Goal: Information Seeking & Learning: Find specific fact

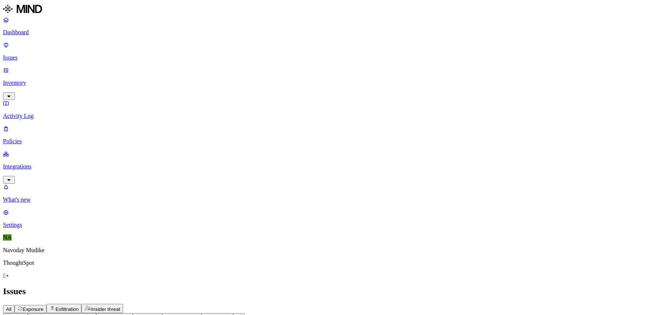
click at [463, 304] on div "All Exposure Exfiltration Insider threat" at bounding box center [330, 308] width 654 height 9
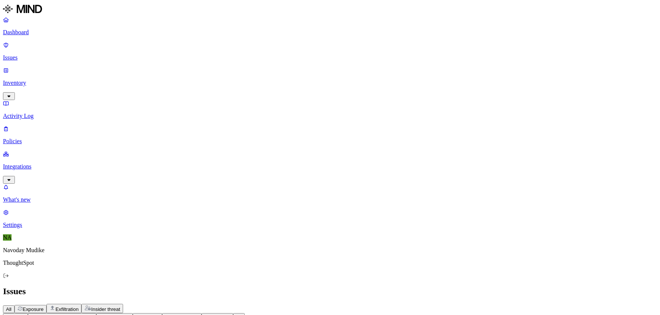
scroll to position [49, 0]
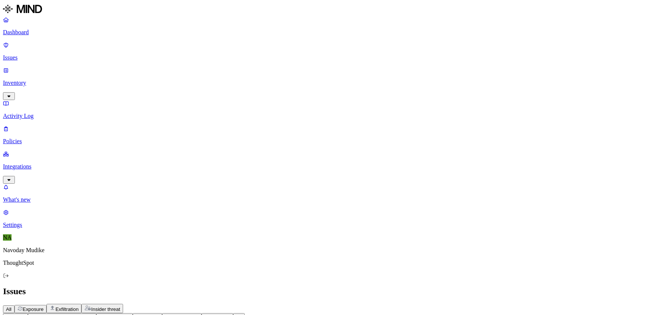
click at [450, 286] on h2 "Issues" at bounding box center [330, 291] width 654 height 10
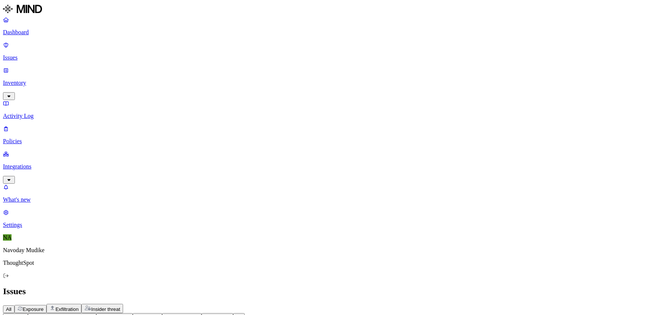
click at [370, 286] on div "Issues" at bounding box center [330, 291] width 654 height 10
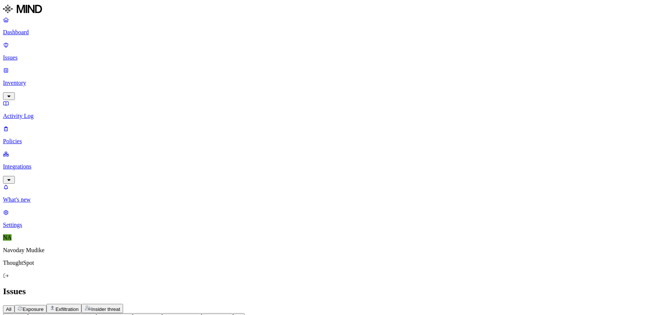
click at [352, 286] on div "Issues" at bounding box center [330, 291] width 654 height 10
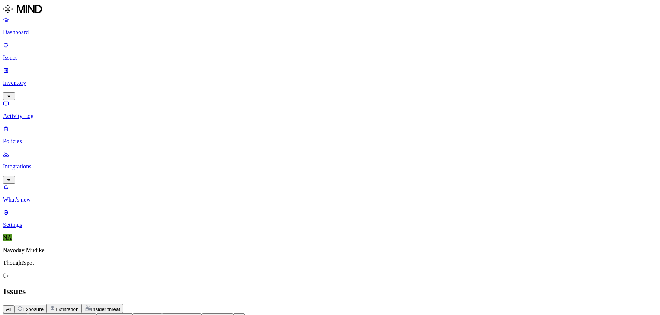
click at [469, 286] on h2 "Issues" at bounding box center [330, 291] width 654 height 10
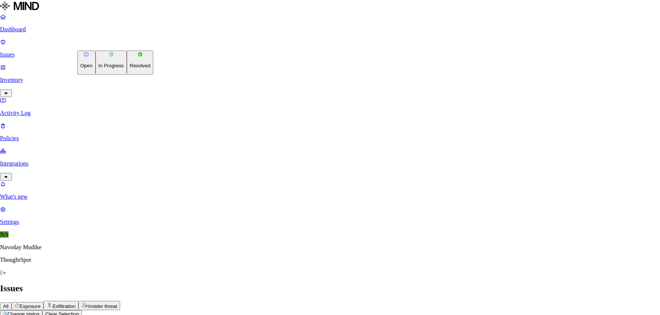
click at [130, 68] on p "Resolved" at bounding box center [140, 66] width 21 height 6
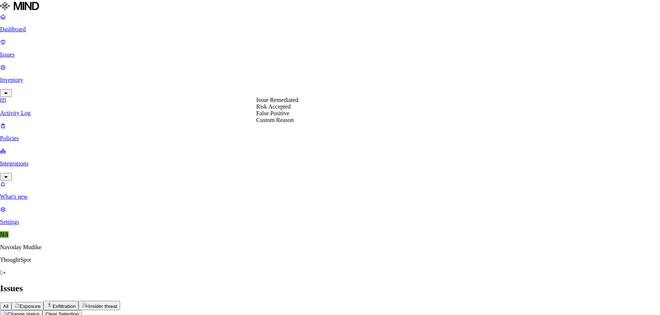
select select "Risk Accepted"
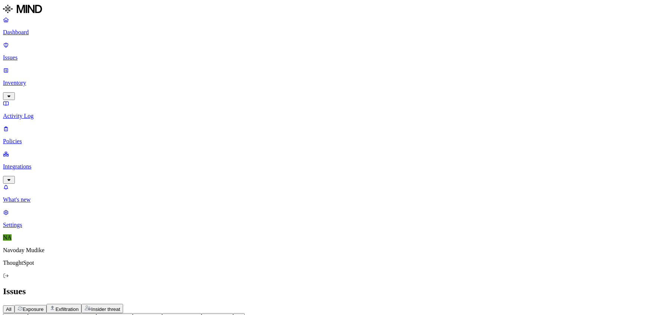
click at [389, 304] on div "All Exposure Exfiltration Insider threat" at bounding box center [330, 308] width 654 height 9
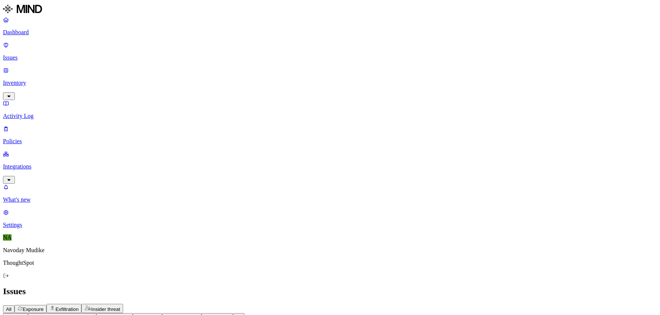
click at [444, 286] on h2 "Issues" at bounding box center [330, 291] width 654 height 10
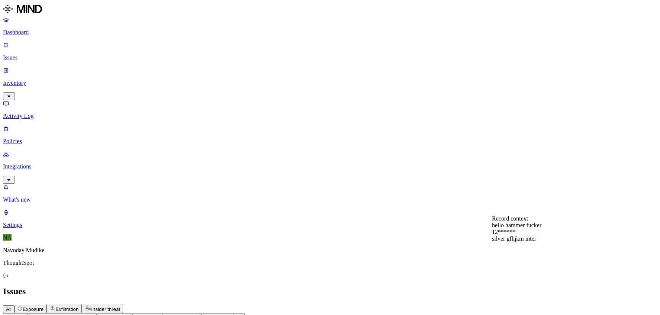
scroll to position [13, 0]
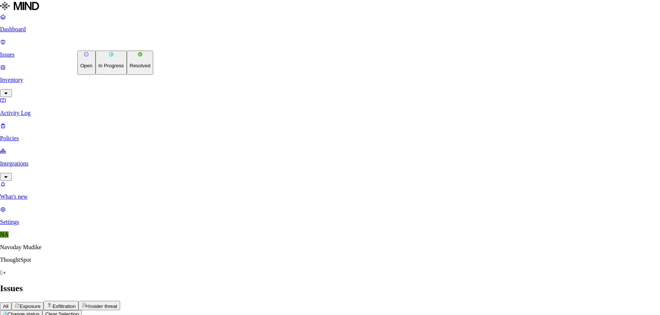
click at [112, 68] on p "In Progress" at bounding box center [110, 66] width 25 height 6
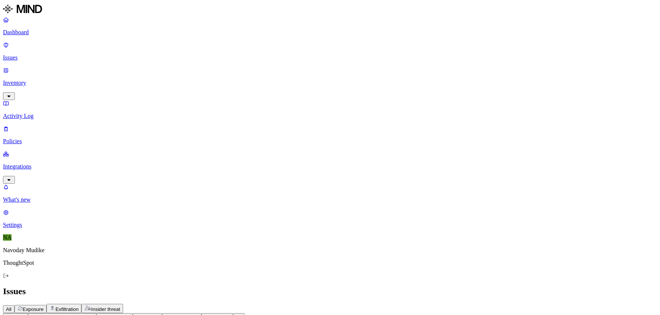
scroll to position [29, 0]
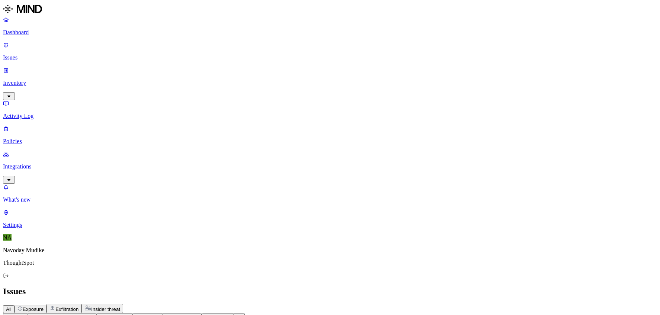
drag, startPoint x: 599, startPoint y: 104, endPoint x: 544, endPoint y: 86, distance: 58.4
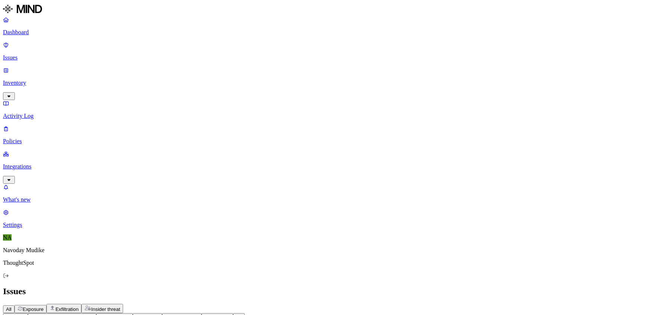
click at [482, 304] on div "All Exposure Exfiltration Insider threat" at bounding box center [330, 308] width 654 height 9
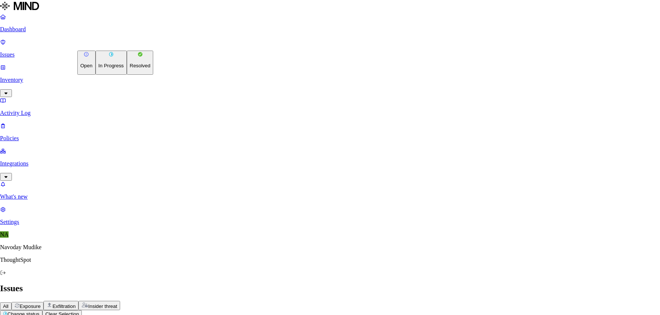
click at [127, 75] on button "Resolved" at bounding box center [140, 63] width 27 height 24
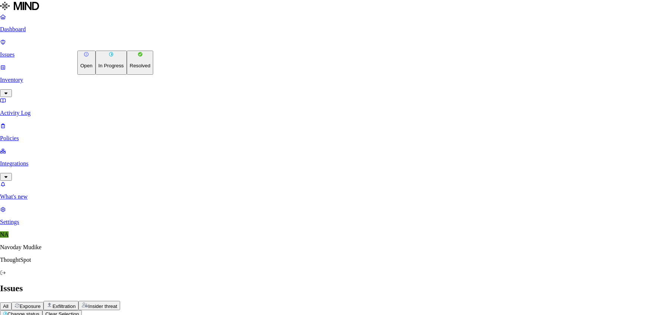
click at [114, 68] on p "In Progress" at bounding box center [110, 66] width 25 height 6
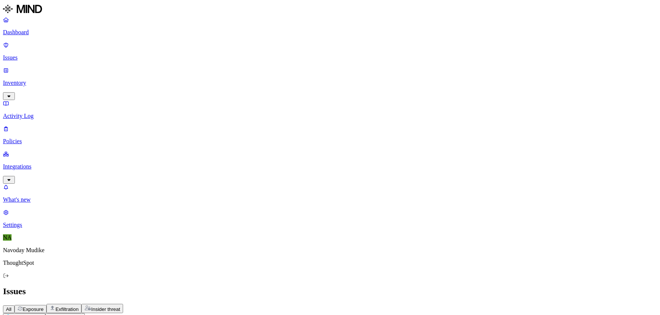
click at [412, 286] on h2 "Issues" at bounding box center [330, 291] width 654 height 10
click at [333, 286] on div "Issues" at bounding box center [330, 291] width 654 height 10
click at [25, 314] on icon "button" at bounding box center [22, 316] width 6 height 4
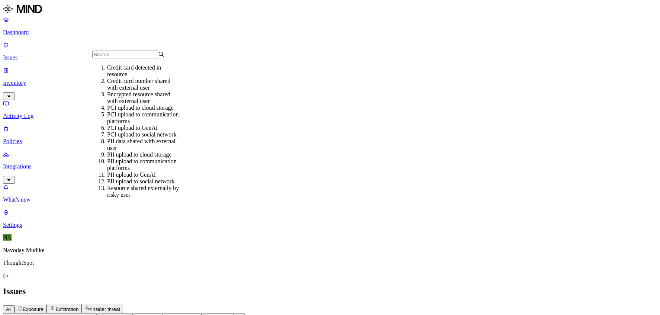
click at [272, 286] on h2 "Issues" at bounding box center [330, 291] width 654 height 10
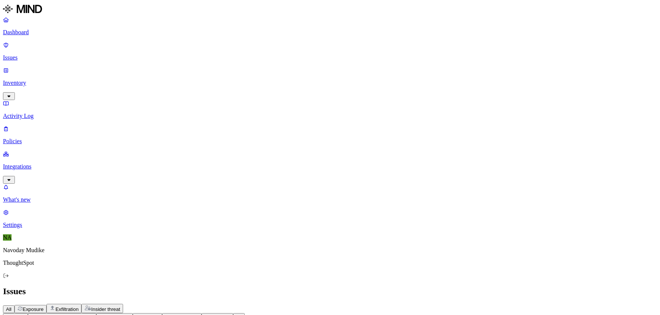
click at [93, 314] on icon "button" at bounding box center [91, 316] width 6 height 4
click at [134, 72] on button "button" at bounding box center [137, 68] width 6 height 8
click at [448, 286] on div "Issues" at bounding box center [330, 291] width 654 height 10
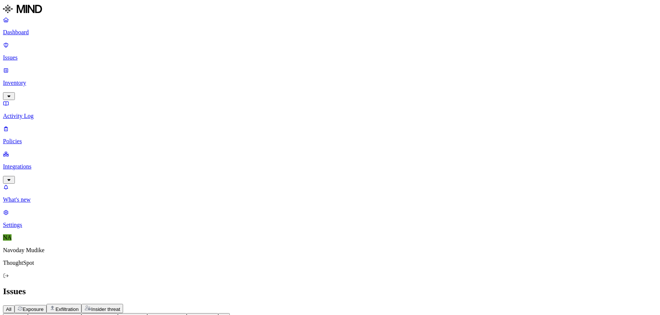
drag, startPoint x: 593, startPoint y: 76, endPoint x: 515, endPoint y: 68, distance: 77.7
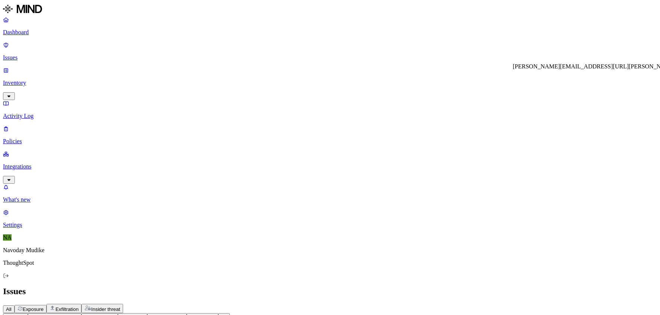
click at [516, 68] on div "[PERSON_NAME][EMAIL_ADDRESS][URL][PERSON_NAME][DOMAIN_NAME] Support/Google/Chro…" at bounding box center [666, 66] width 308 height 7
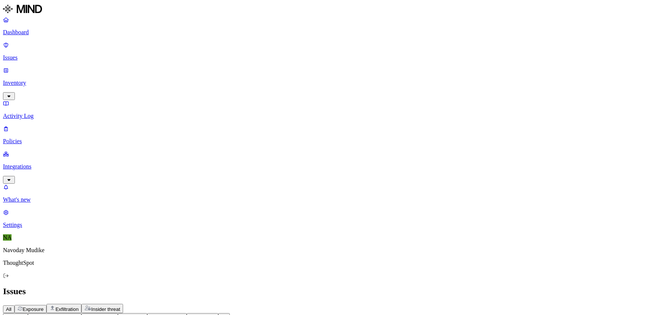
click at [526, 304] on div "All Exposure Exfiltration Insider threat" at bounding box center [330, 308] width 654 height 9
click at [377, 286] on h2 "Issues" at bounding box center [330, 291] width 654 height 10
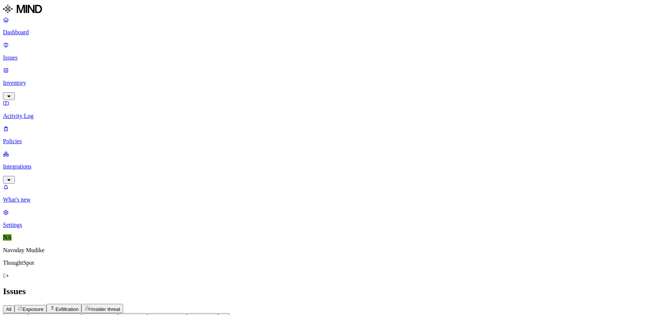
click at [403, 304] on div "All Exposure Exfiltration Insider threat" at bounding box center [330, 308] width 654 height 9
click at [443, 286] on header "Issues All Exposure Exfiltration Insider threat" at bounding box center [330, 299] width 654 height 27
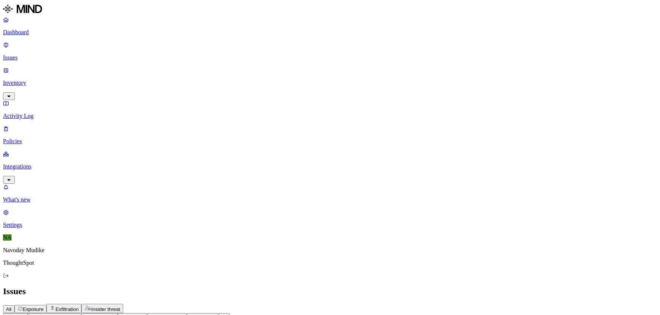
drag, startPoint x: 548, startPoint y: 90, endPoint x: 638, endPoint y: 89, distance: 90.7
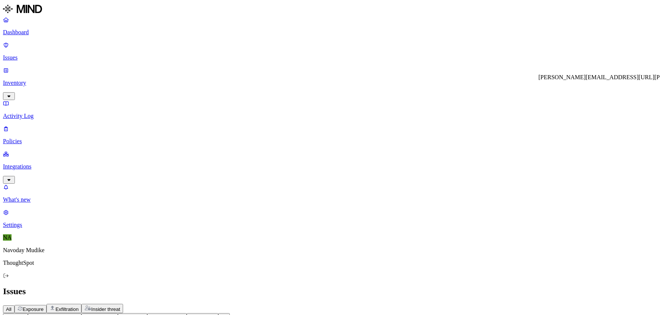
copy div "[PERSON_NAME][EMAIL_ADDRESS][URL][PERSON_NAME][DOMAIN_NAME]"
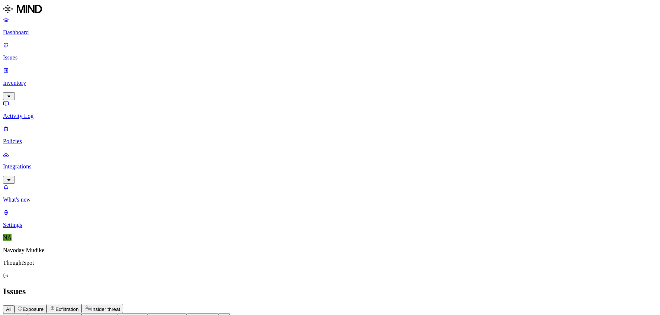
drag, startPoint x: 548, startPoint y: 88, endPoint x: 561, endPoint y: 97, distance: 16.0
copy div "[PERSON_NAME][EMAIL_ADDRESS][URL][PERSON_NAME][DOMAIN_NAME]"
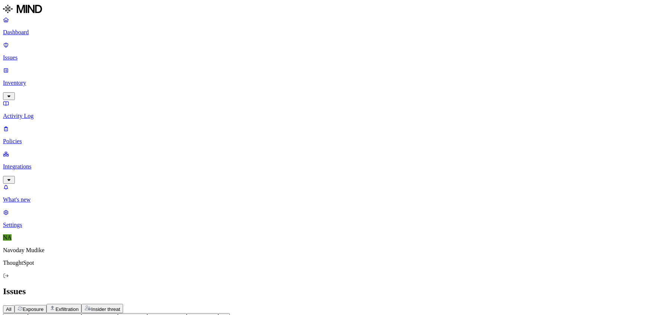
drag, startPoint x: 577, startPoint y: 96, endPoint x: 546, endPoint y: 92, distance: 31.1
copy div "[PERSON_NAME][EMAIL_ADDRESS][URL][PERSON_NAME][DOMAIN_NAME]"
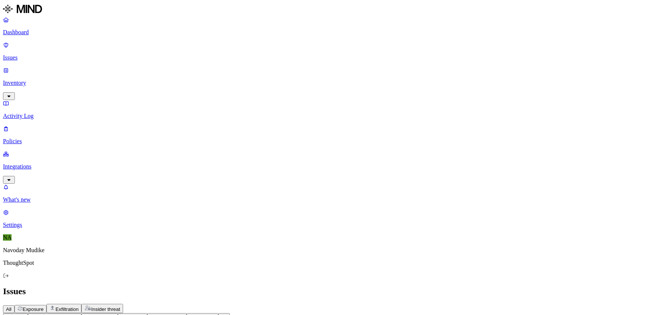
drag, startPoint x: 587, startPoint y: 97, endPoint x: 544, endPoint y: 90, distance: 44.0
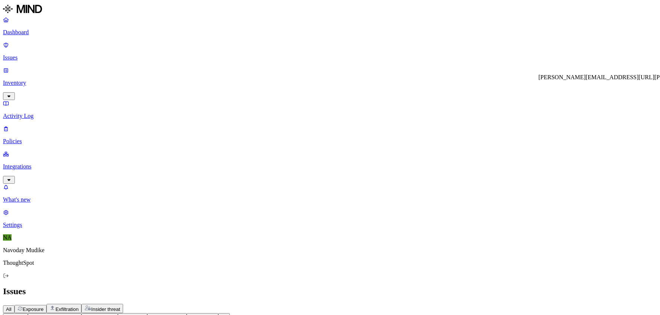
drag, startPoint x: 589, startPoint y: 97, endPoint x: 547, endPoint y: 88, distance: 42.8
copy div "[PERSON_NAME][EMAIL_ADDRESS][URL][PERSON_NAME][DOMAIN_NAME]"
